Goal: Information Seeking & Learning: Learn about a topic

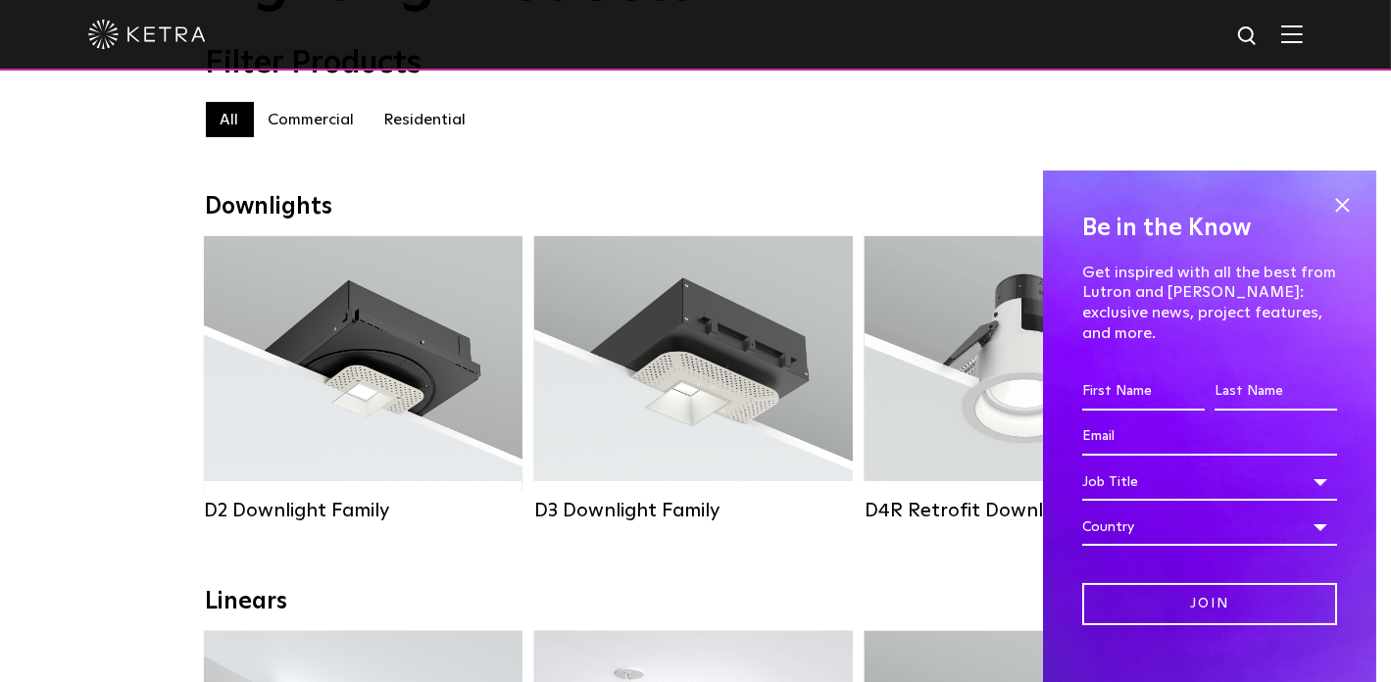
scroll to position [294, 0]
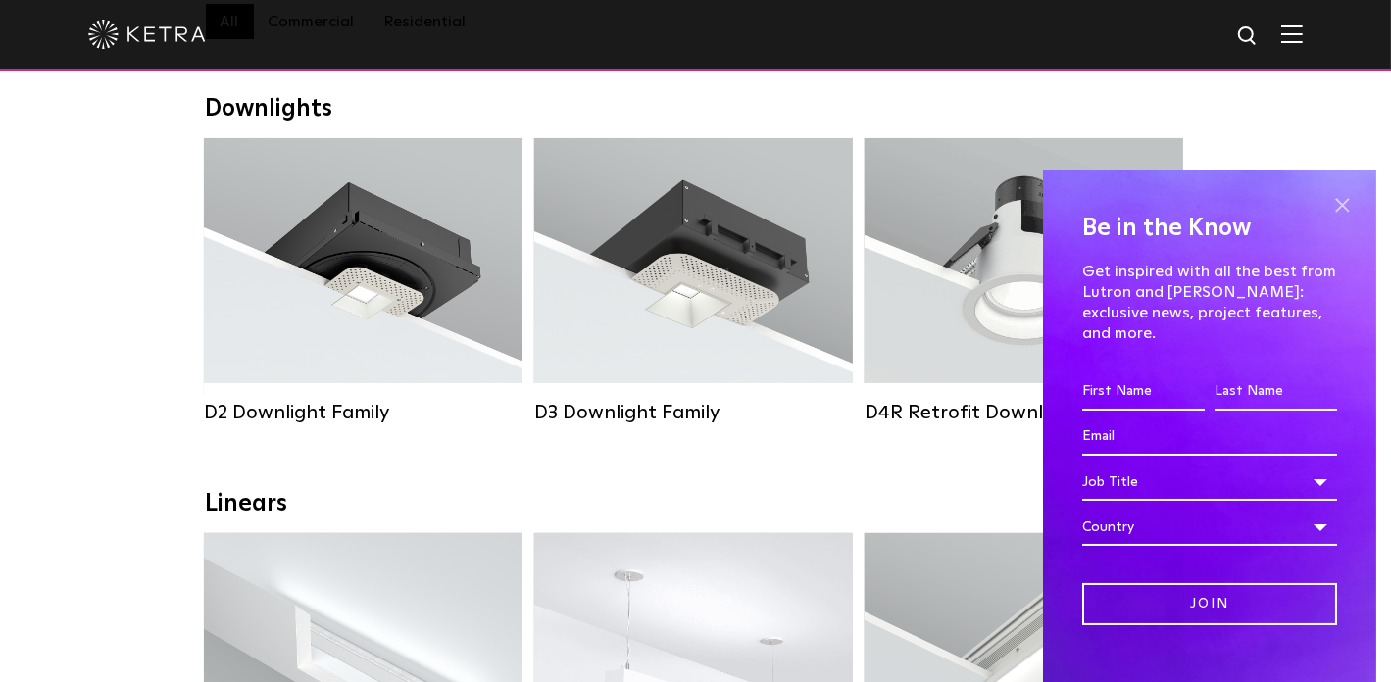
click at [1330, 206] on span at bounding box center [1342, 204] width 29 height 29
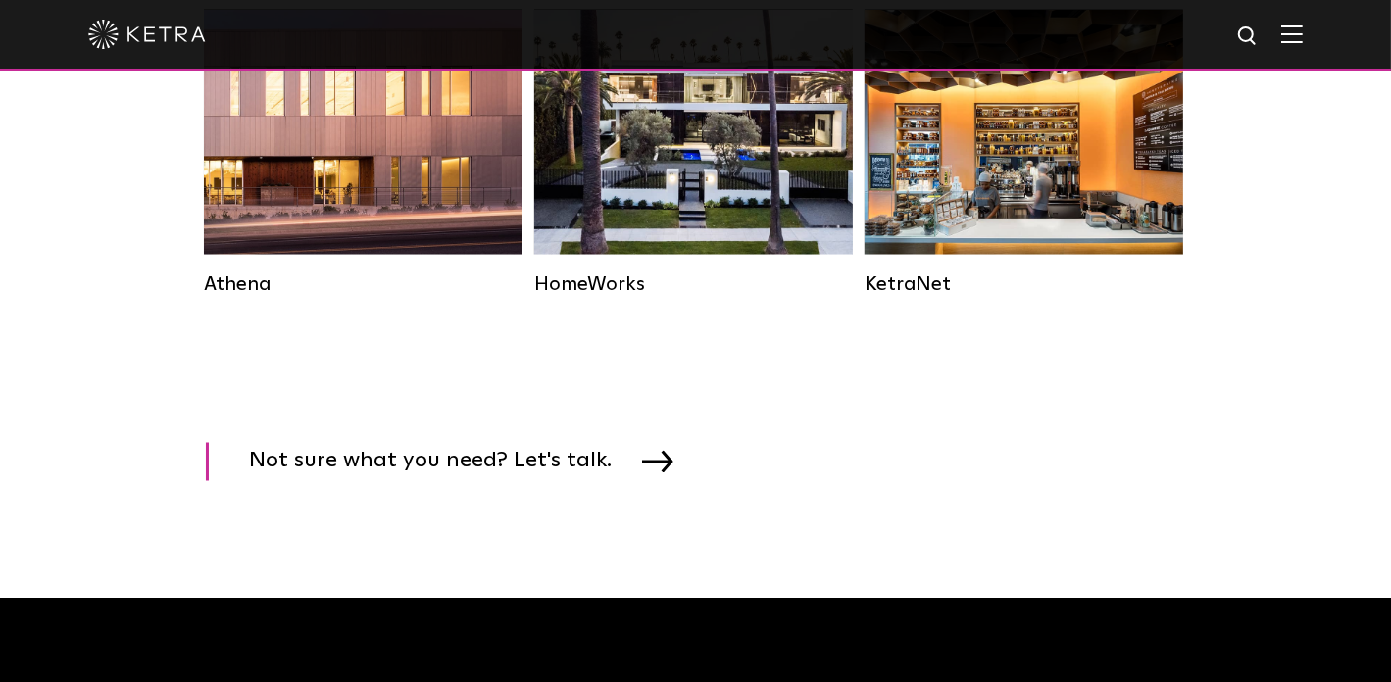
scroll to position [3236, 0]
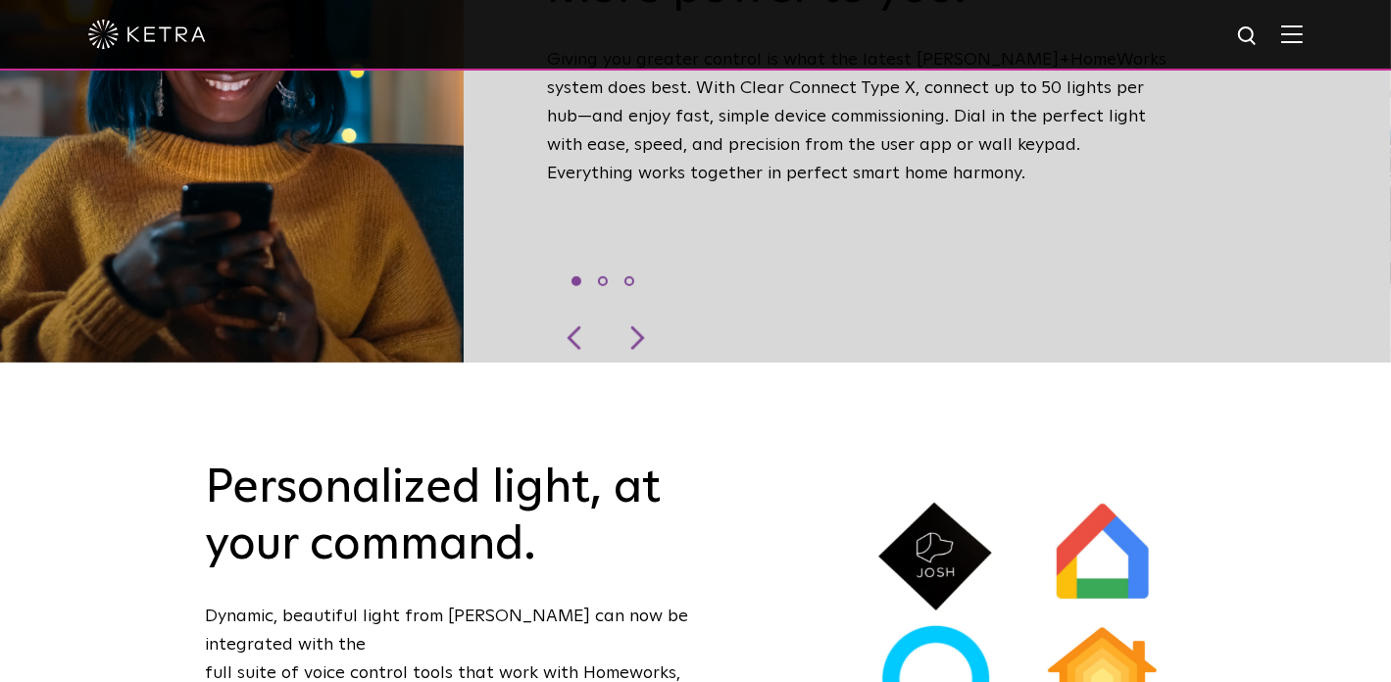
scroll to position [882, 0]
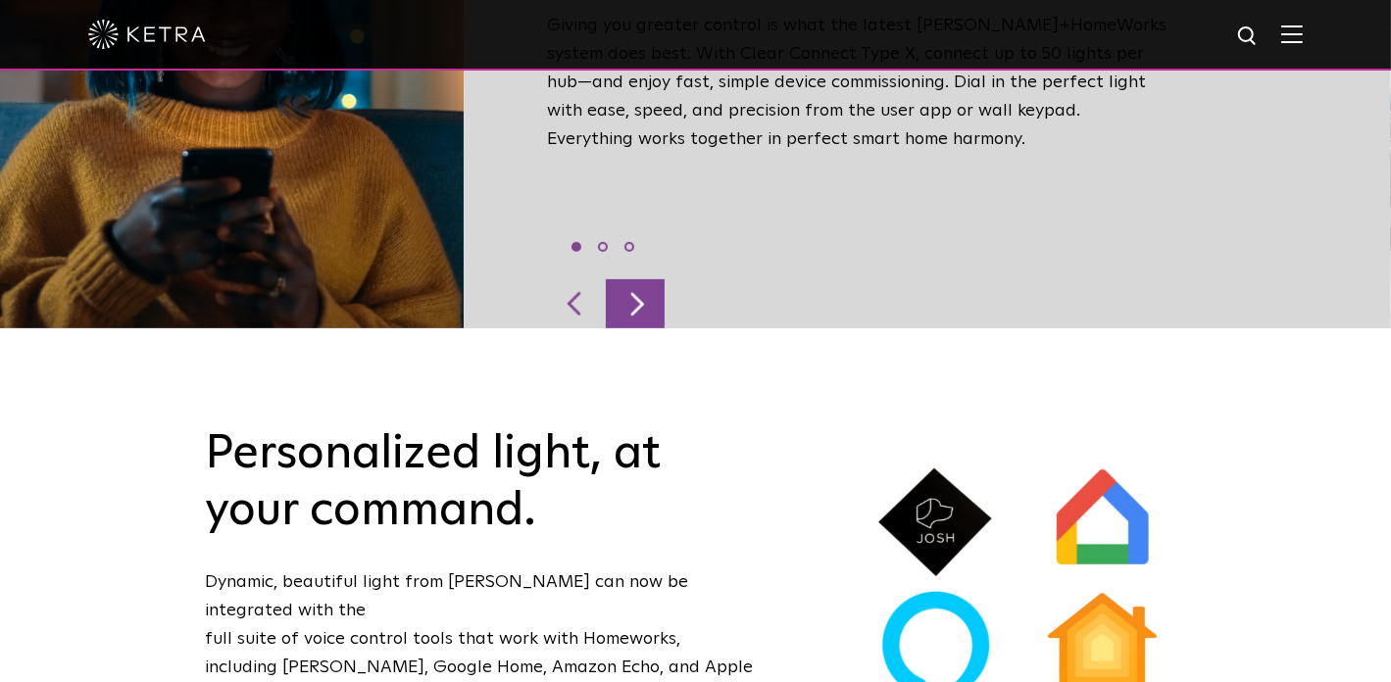
click at [639, 279] on div at bounding box center [635, 303] width 59 height 49
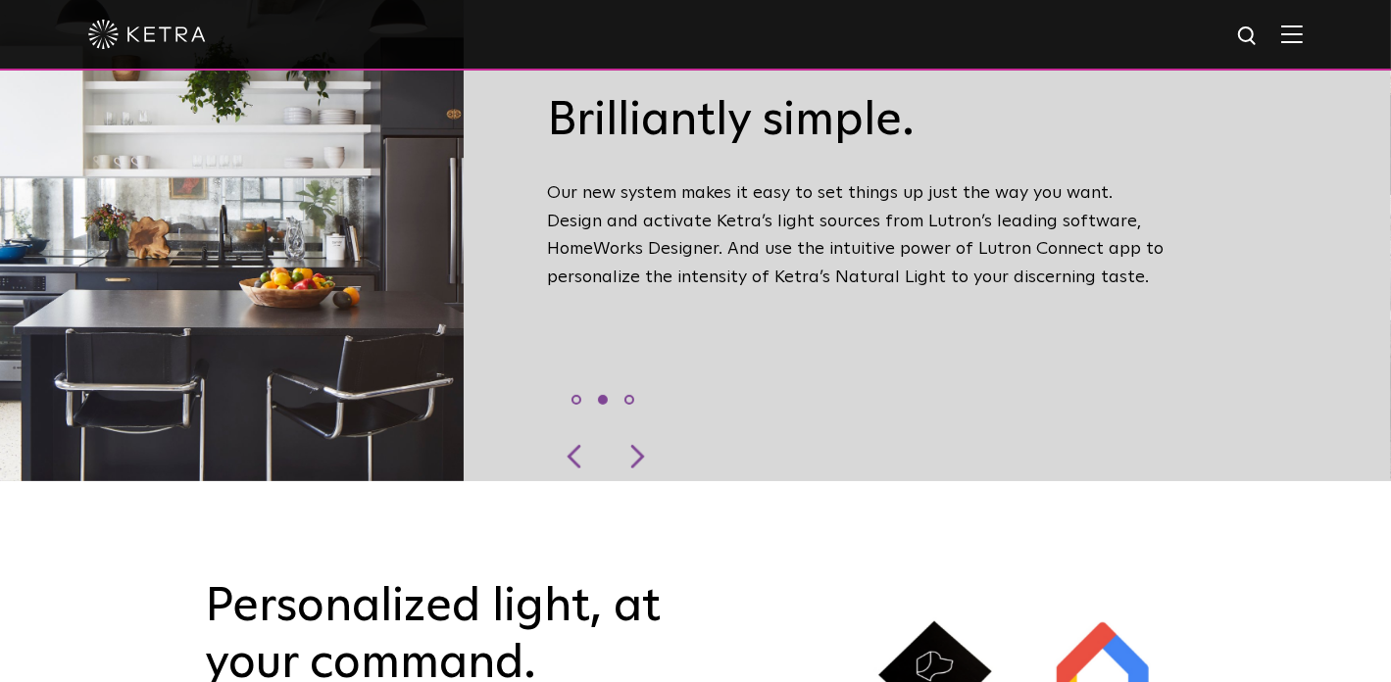
scroll to position [588, 0]
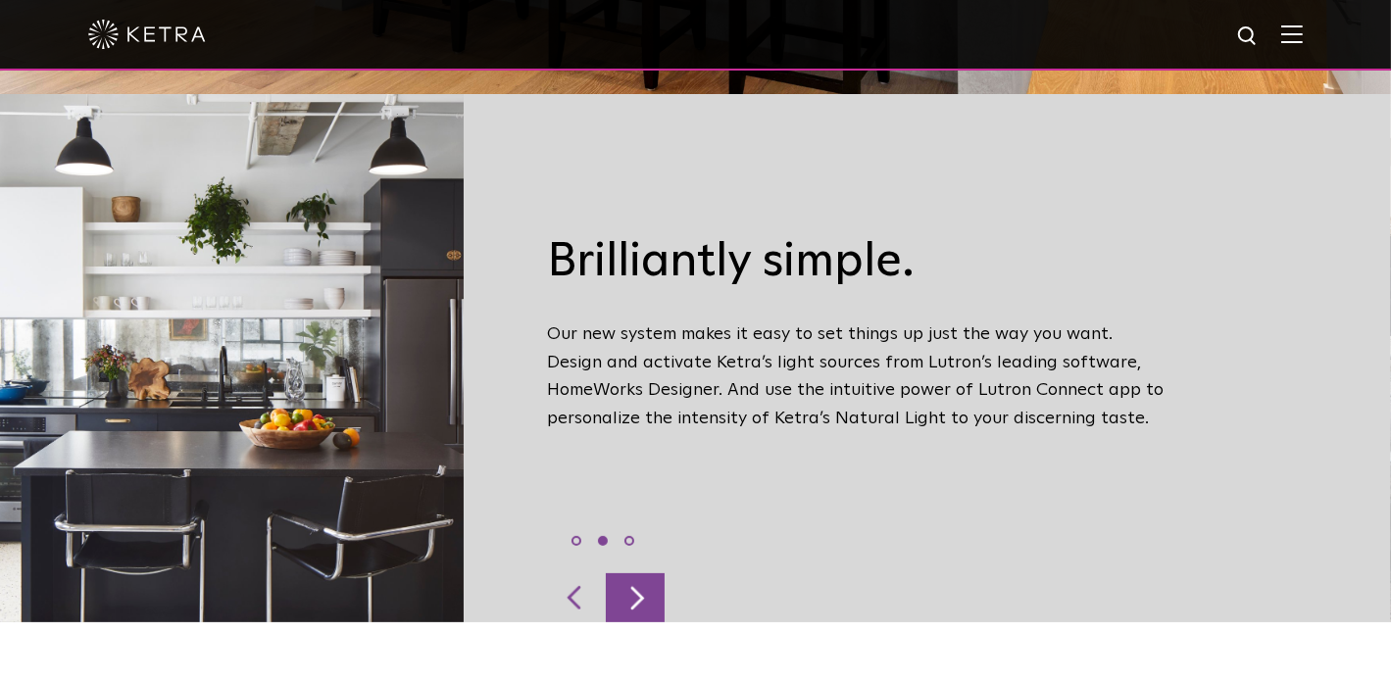
click at [656, 574] on div at bounding box center [635, 598] width 59 height 49
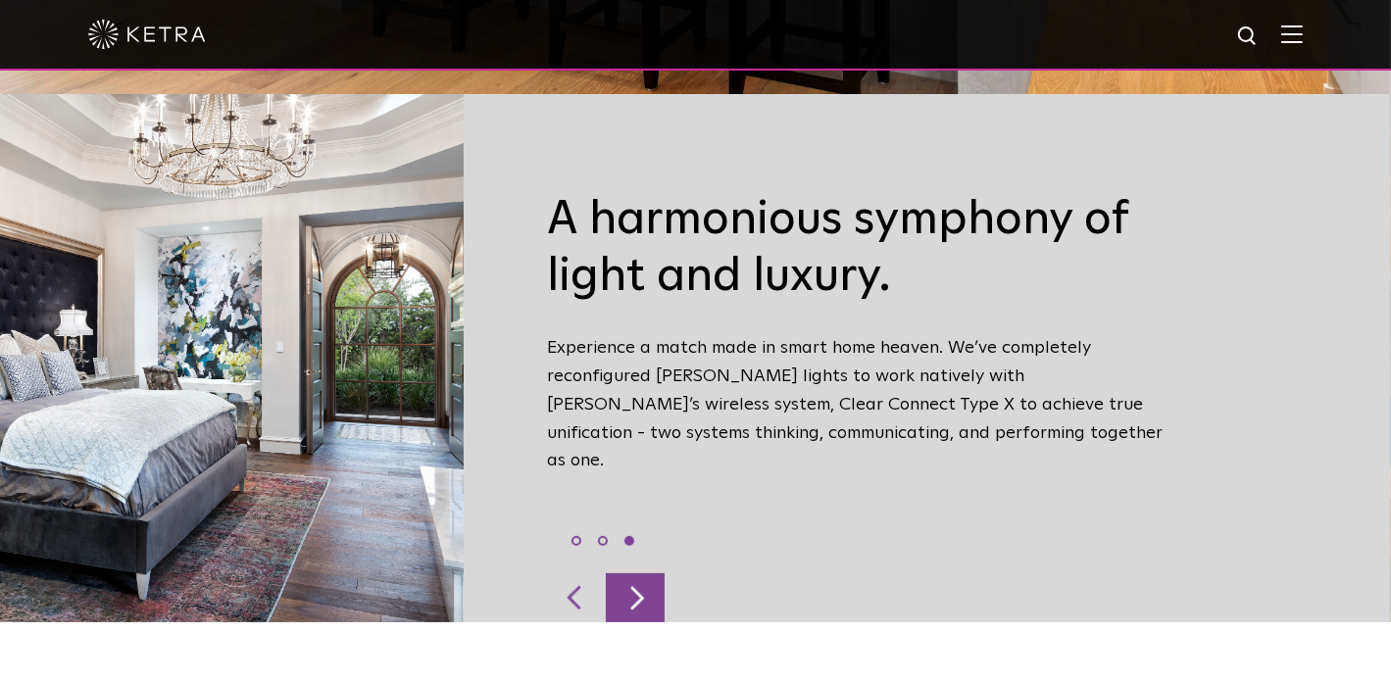
click at [656, 574] on div at bounding box center [635, 598] width 59 height 49
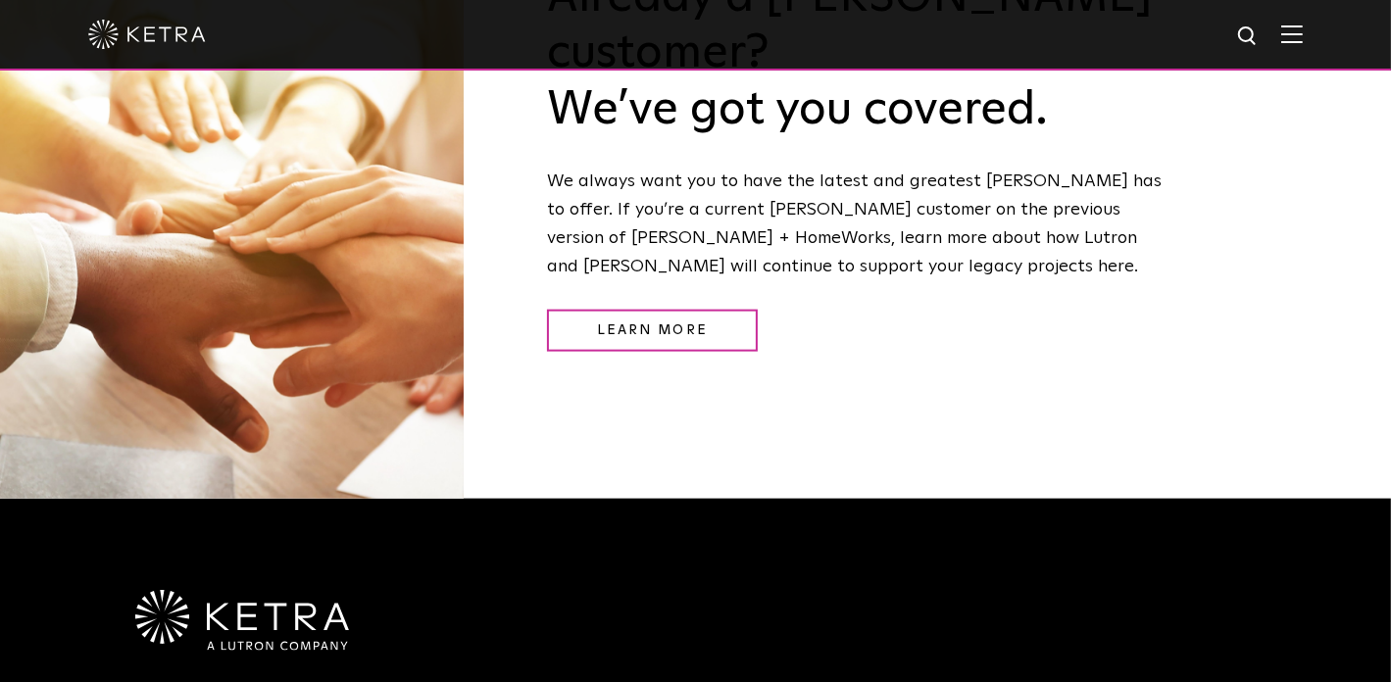
scroll to position [2559, 0]
